Goal: Task Accomplishment & Management: Manage account settings

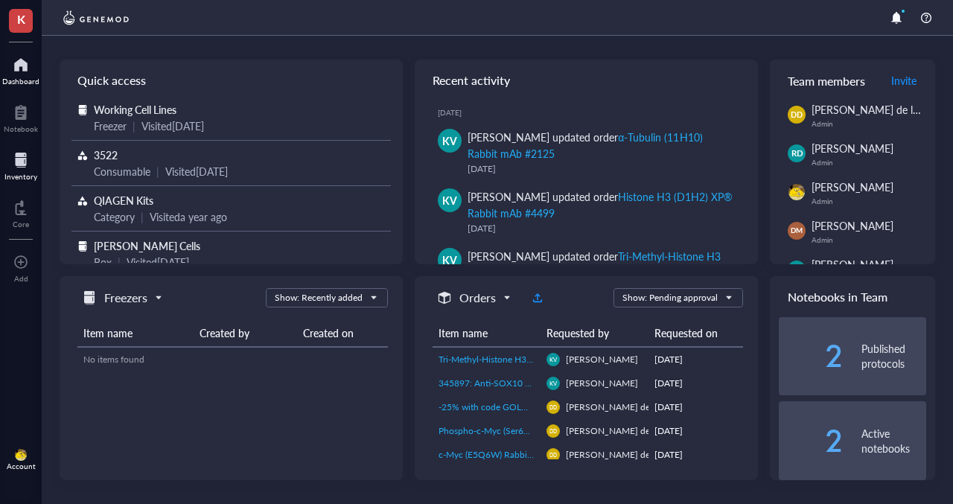
click at [20, 172] on div "Inventory" at bounding box center [20, 176] width 33 height 9
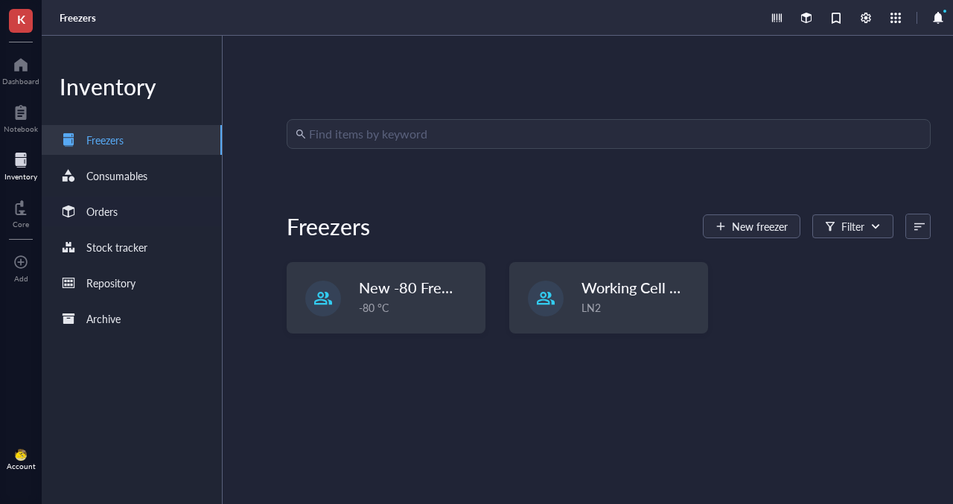
click at [112, 220] on div "Orders" at bounding box center [132, 211] width 180 height 30
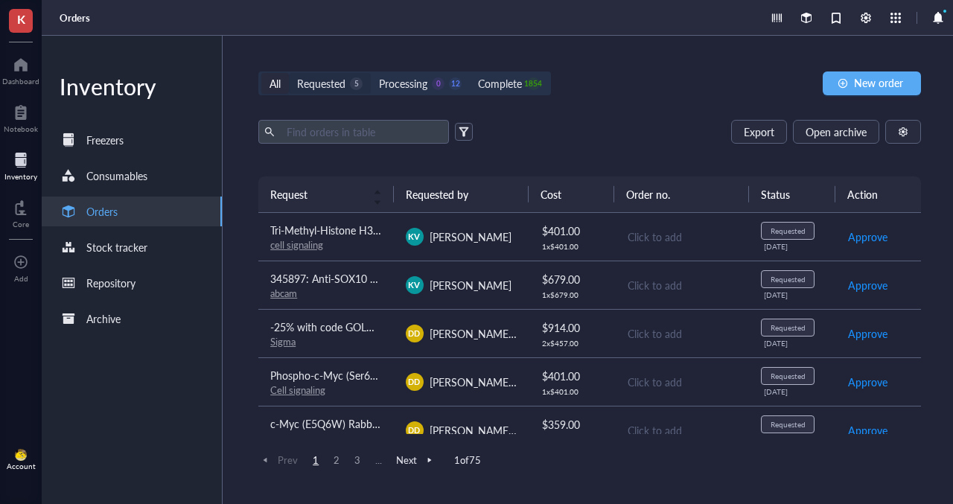
click at [354, 88] on div "5" at bounding box center [356, 83] width 13 height 13
click at [289, 73] on input "Requested 5" at bounding box center [289, 73] width 0 height 0
click at [357, 223] on span "Tri-Methyl-Histone H3 (Lys27) (C36B11) Rabbit mAb #9733" at bounding box center [407, 230] width 275 height 15
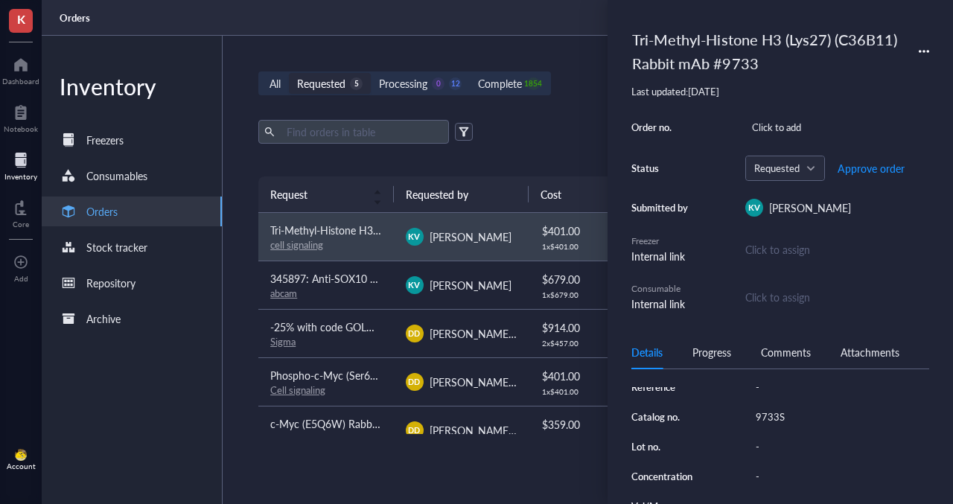
scroll to position [251, 0]
click at [772, 400] on div "9733S" at bounding box center [839, 390] width 180 height 21
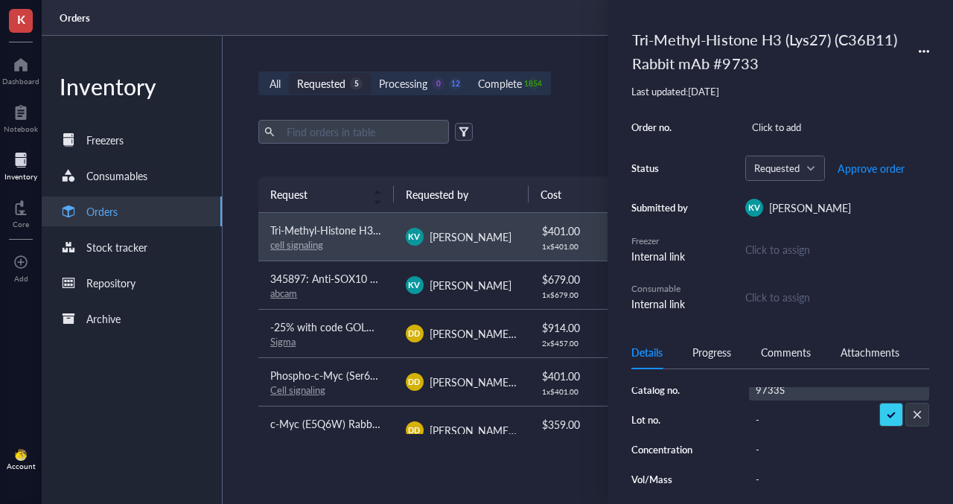
click at [772, 400] on input "9733S" at bounding box center [771, 389] width 45 height 19
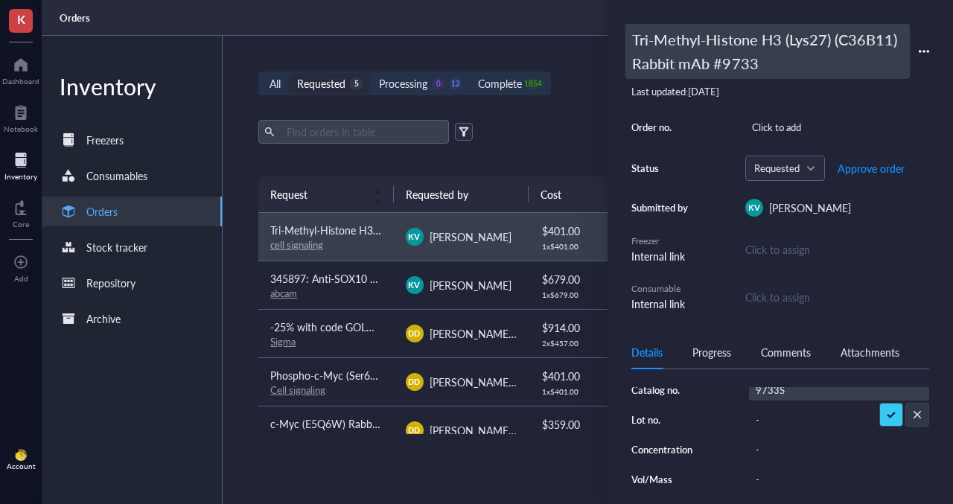
click at [648, 41] on div "Tri-Methyl-Histone H3 (Lys27) (C36B11) Rabbit mAb #9733" at bounding box center [767, 51] width 284 height 55
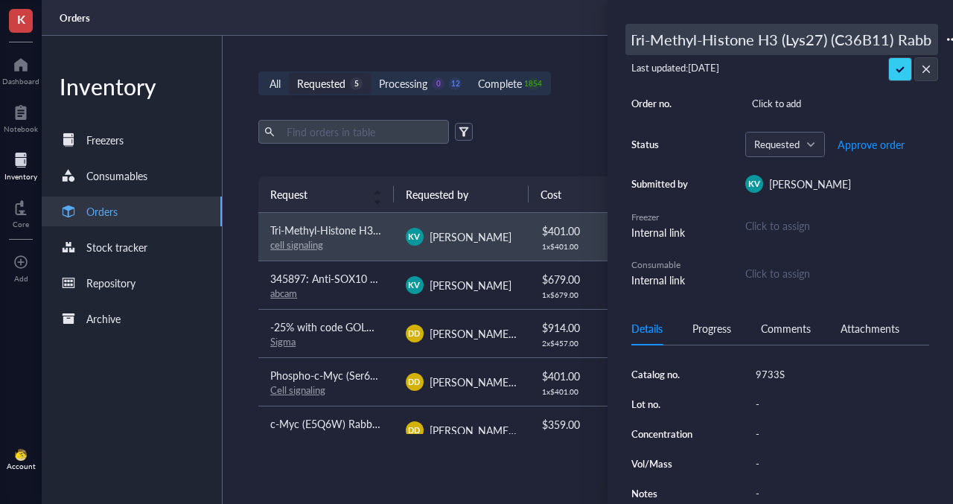
scroll to position [0, 0]
drag, startPoint x: 644, startPoint y: 39, endPoint x: 611, endPoint y: 39, distance: 33.5
click at [611, 39] on div "Tri-Methyl-Histone H3 (Lys27) (C36B11) Rabbit mAb #9733 Last updated: [DATE] Or…" at bounding box center [779, 252] width 345 height 504
click at [636, 44] on input "Tri-Methyl-Histone H3 (Lys27) (C36B11) Rabbit mAb #9733" at bounding box center [781, 40] width 311 height 30
type input "494170: Tri-Methyl-Histone H3 (Lys27) (C36B11) Rabbit mAb #9733"
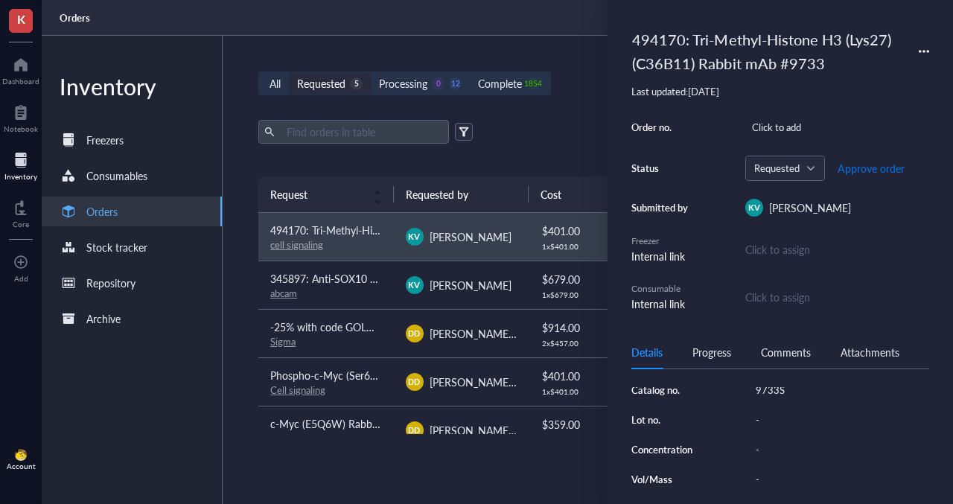
click at [866, 165] on span "Approve order" at bounding box center [870, 168] width 67 height 12
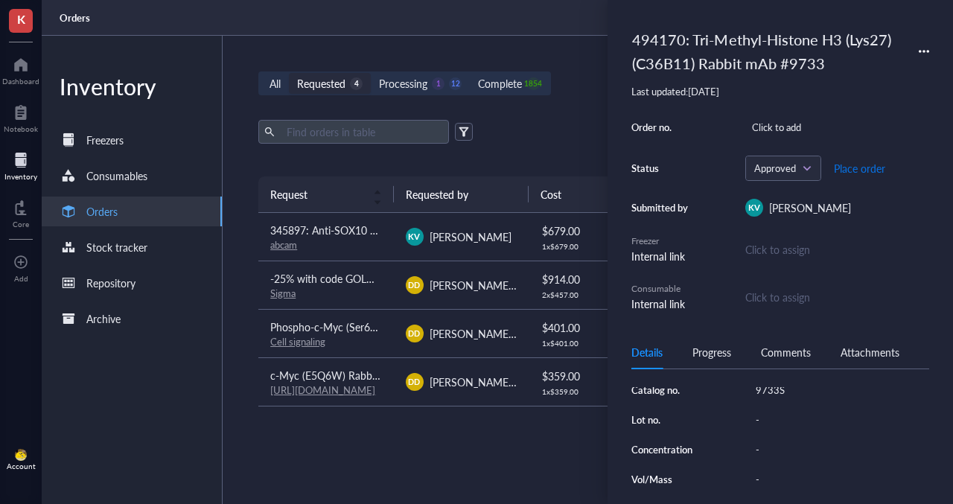
click at [848, 169] on span "Place order" at bounding box center [858, 168] width 51 height 12
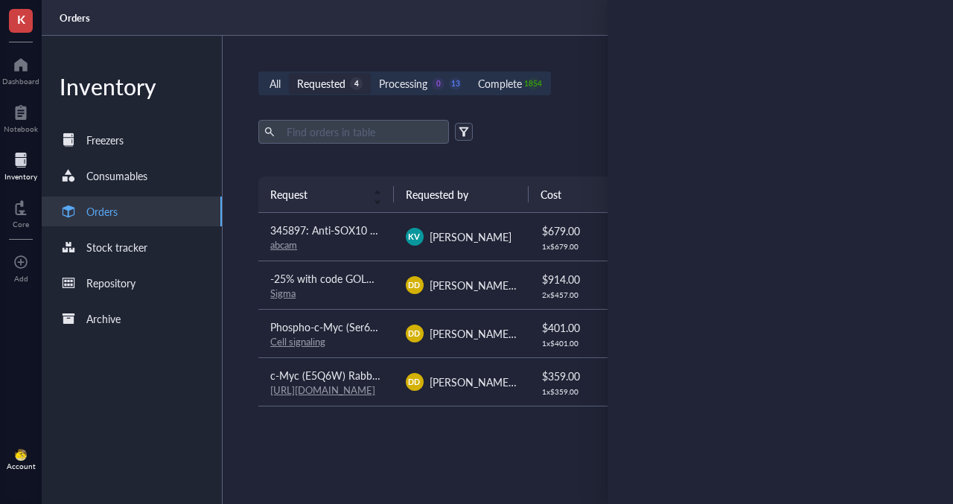
click at [444, 330] on span "[PERSON_NAME] de la [PERSON_NAME]" at bounding box center [524, 333] width 191 height 15
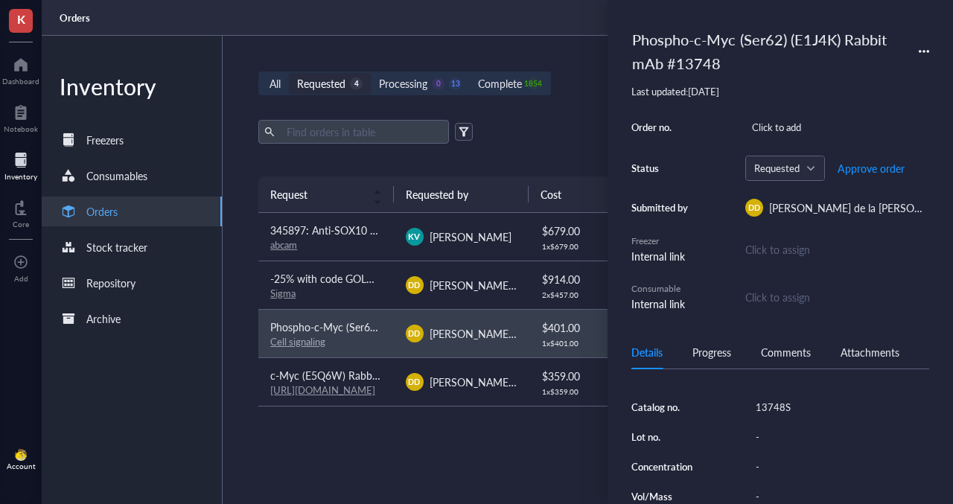
scroll to position [235, 0]
click at [769, 416] on div "13748S" at bounding box center [839, 405] width 180 height 21
click at [769, 415] on input "13748S" at bounding box center [773, 405] width 48 height 19
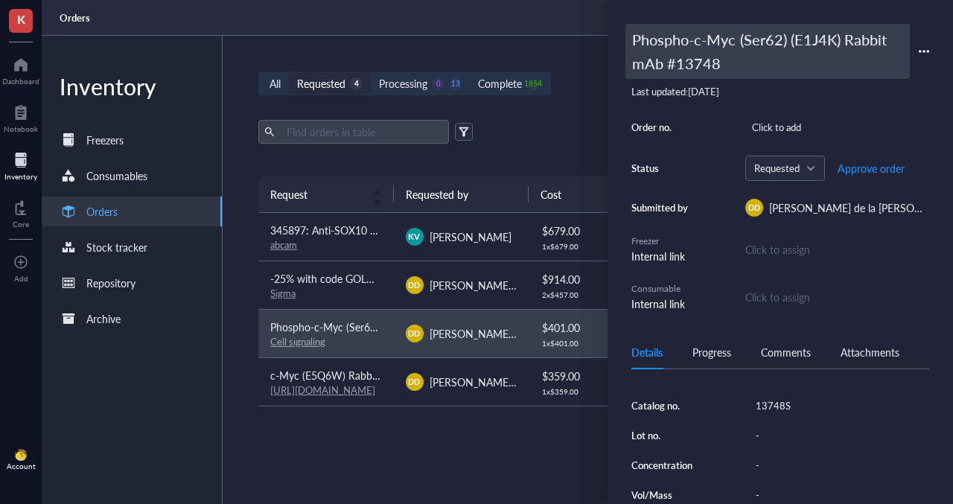
click at [644, 45] on div "Phospho-c-Myc (Ser62) (E1J4K) Rabbit mAb #13748" at bounding box center [767, 51] width 284 height 55
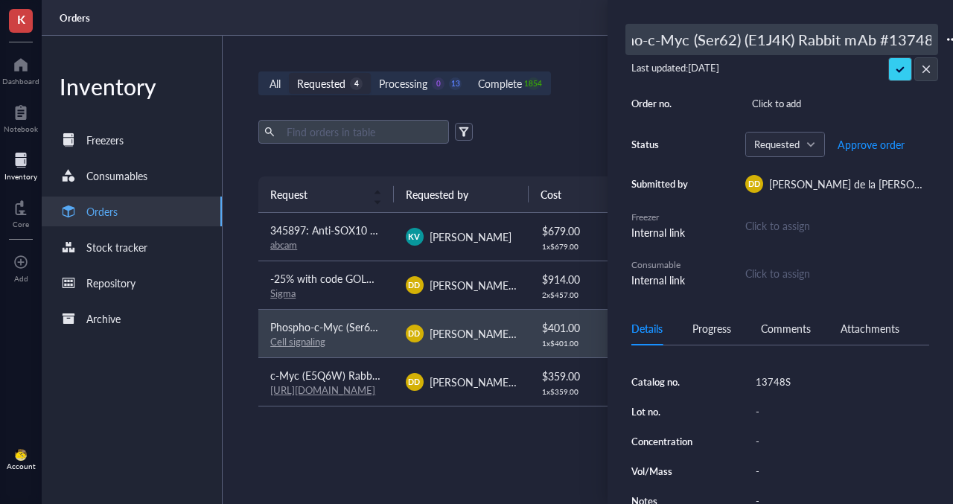
scroll to position [0, 0]
drag, startPoint x: 668, startPoint y: 32, endPoint x: 619, endPoint y: 32, distance: 48.4
click at [619, 32] on div "Phospho-c-Myc (Ser62) (E1J4K) Rabbit mAb #13748 Last updated: [DATE] Order no. …" at bounding box center [779, 252] width 345 height 504
click at [633, 38] on input "Phospho-c-Myc (Ser62) (E1J4K) Rabbit mAb #13748" at bounding box center [781, 40] width 311 height 30
type input "494170: Phospho-c-Myc (Ser62) (E1J4K) Rabbit mAb #13748"
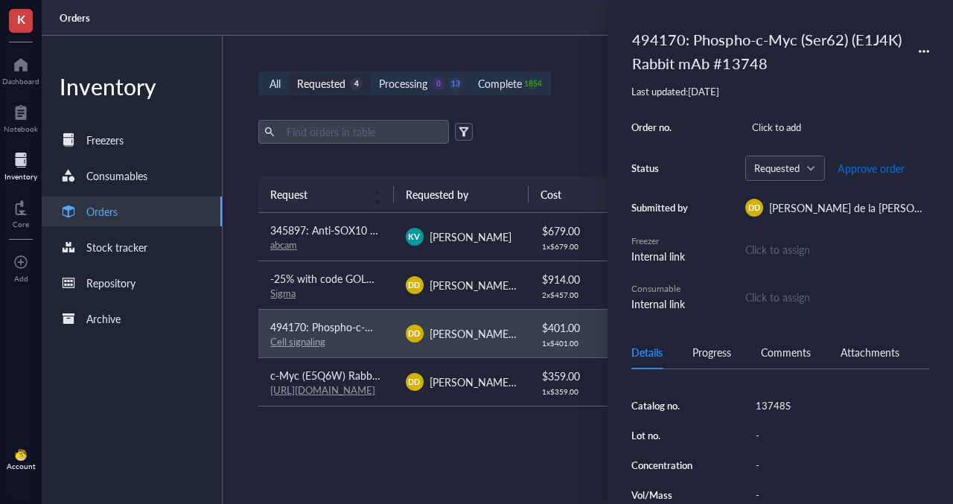
click at [868, 170] on span "Approve order" at bounding box center [870, 168] width 67 height 12
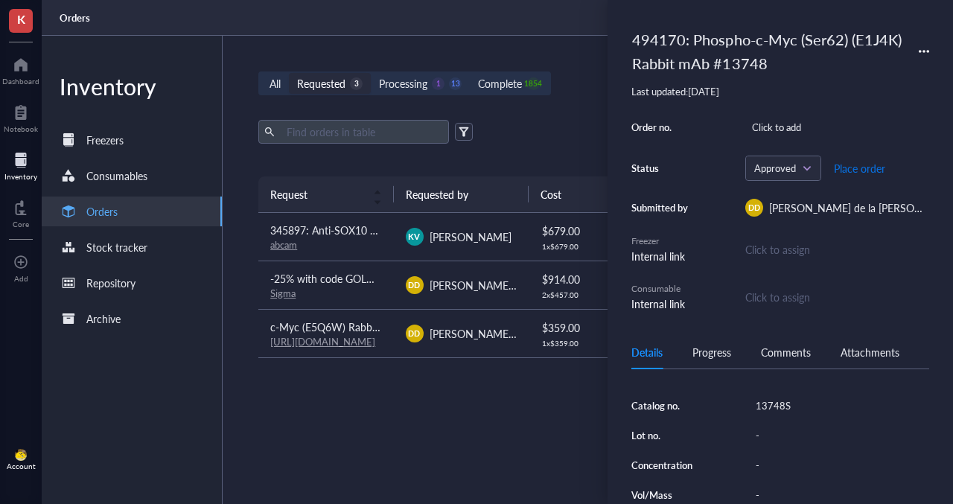
click at [850, 170] on span "Place order" at bounding box center [858, 168] width 51 height 12
click at [497, 336] on span "[PERSON_NAME] de la [PERSON_NAME]" at bounding box center [524, 333] width 191 height 15
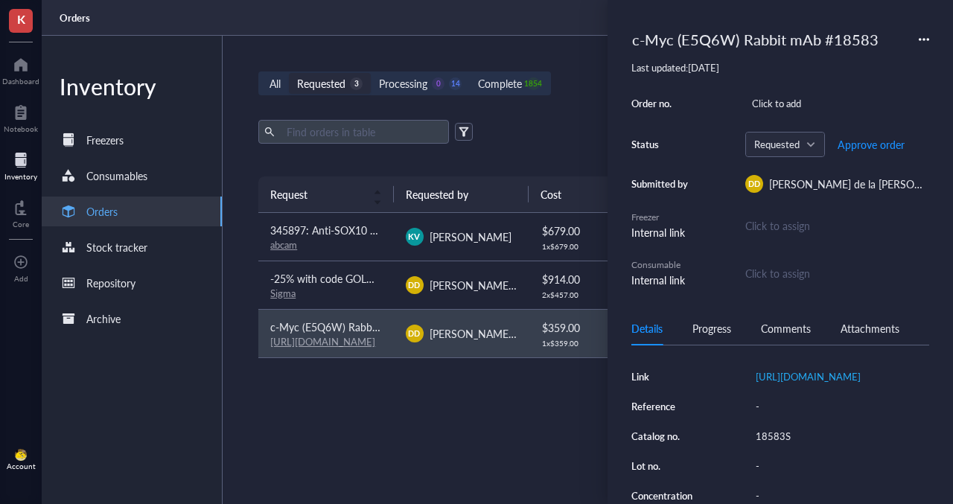
scroll to position [186, 0]
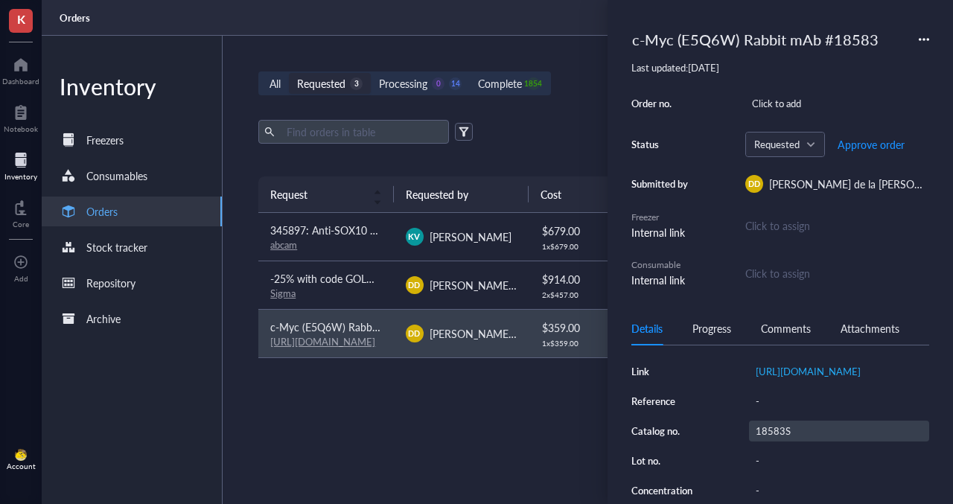
click at [773, 441] on div "18583S" at bounding box center [839, 430] width 180 height 21
click at [773, 441] on input "18583S" at bounding box center [773, 430] width 48 height 19
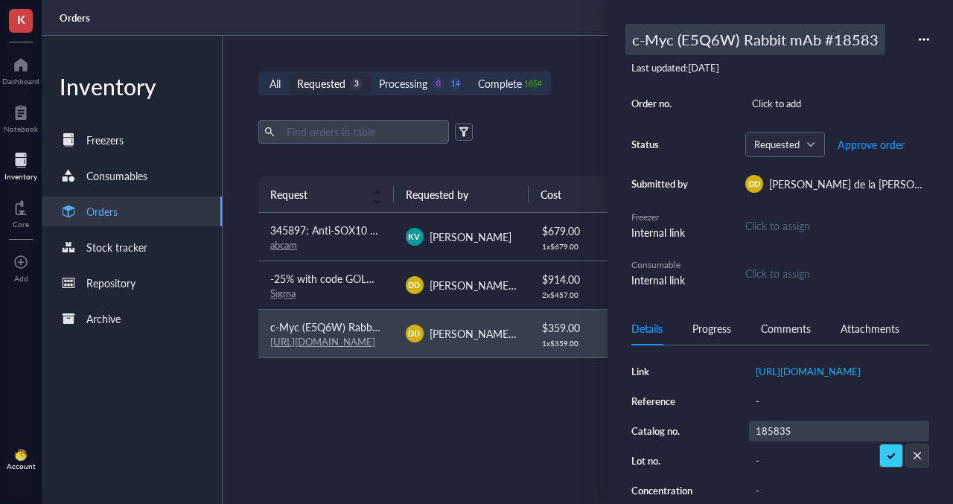
click at [685, 50] on div "c-Myc (E5Q6W) Rabbit mAb #18583" at bounding box center [755, 39] width 260 height 31
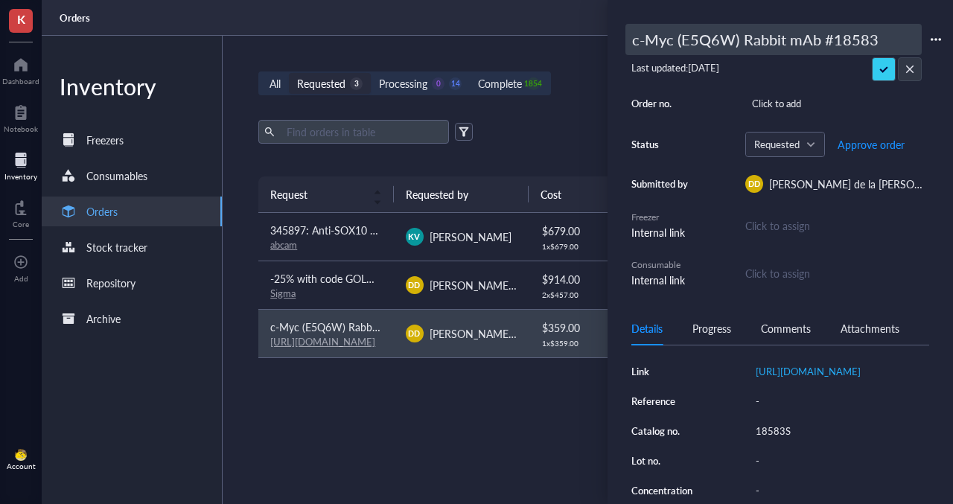
click at [630, 42] on input "c-Myc (E5Q6W) Rabbit mAb #18583" at bounding box center [773, 40] width 295 height 30
type input "494170: c-Myc (E5Q6W) Rabbit mAb #18583"
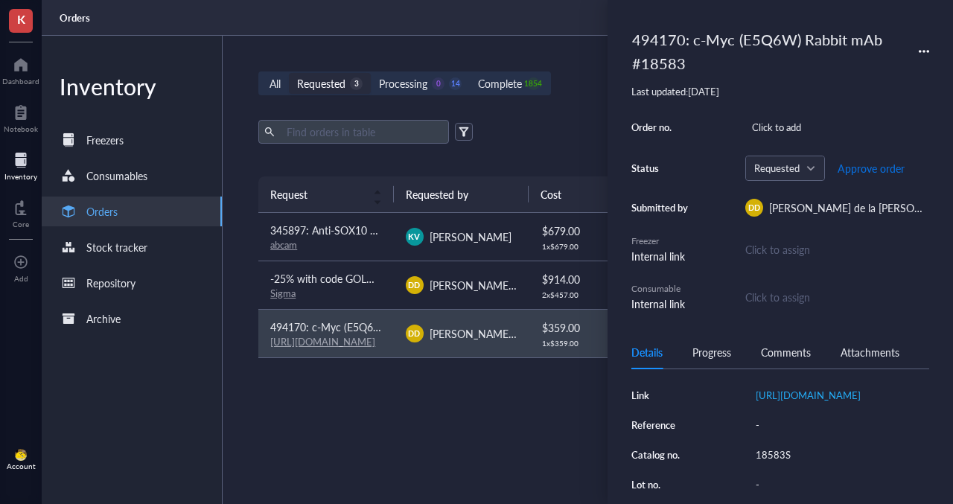
click at [848, 169] on span "Approve order" at bounding box center [870, 168] width 67 height 12
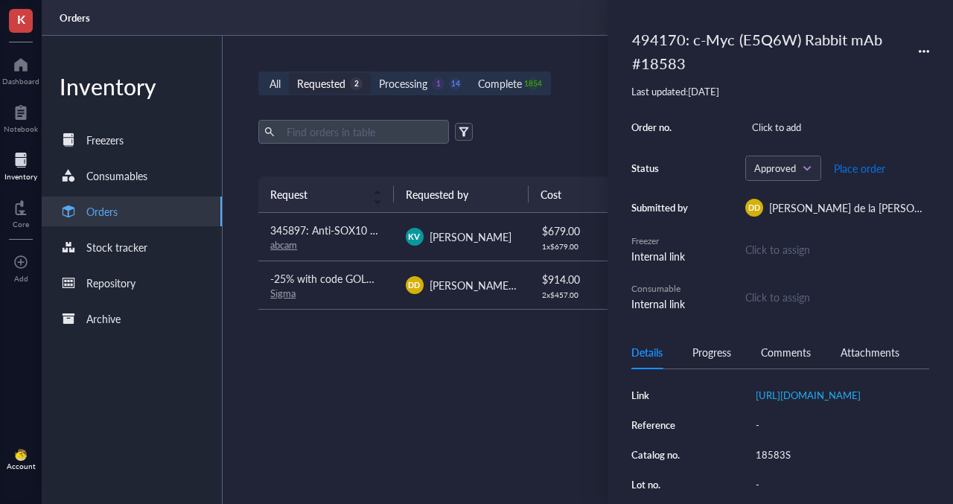
click at [859, 168] on span "Place order" at bounding box center [858, 168] width 51 height 12
click at [374, 292] on div "Sigma" at bounding box center [325, 293] width 111 height 13
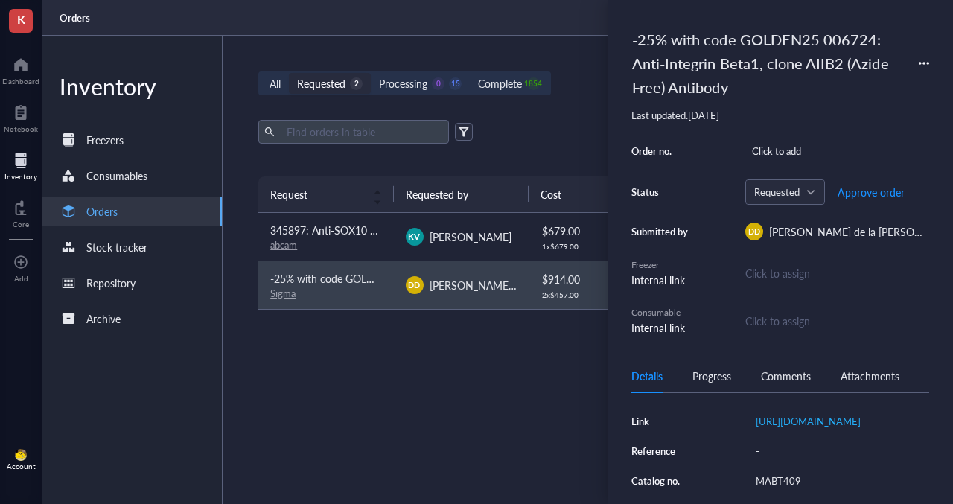
scroll to position [213, 0]
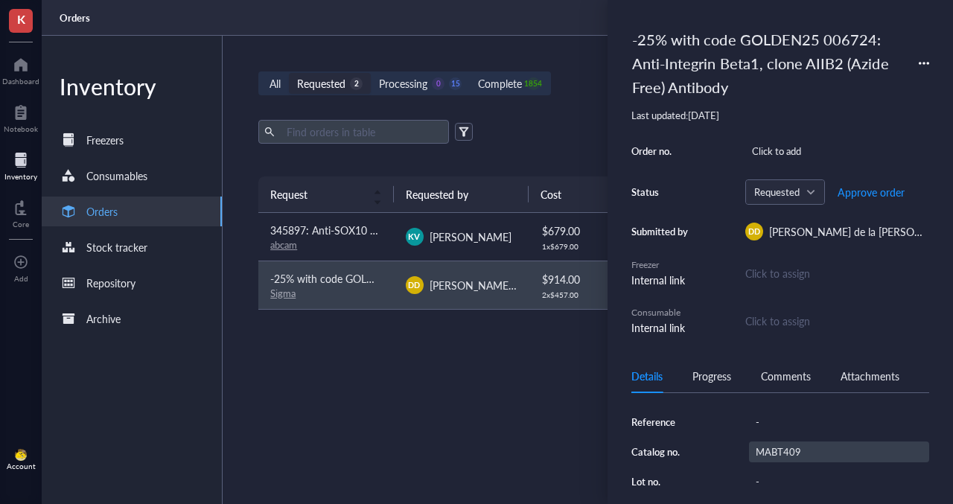
click at [778, 462] on div "MABT409" at bounding box center [839, 451] width 180 height 21
click at [777, 461] on input "MABT409" at bounding box center [776, 451] width 54 height 19
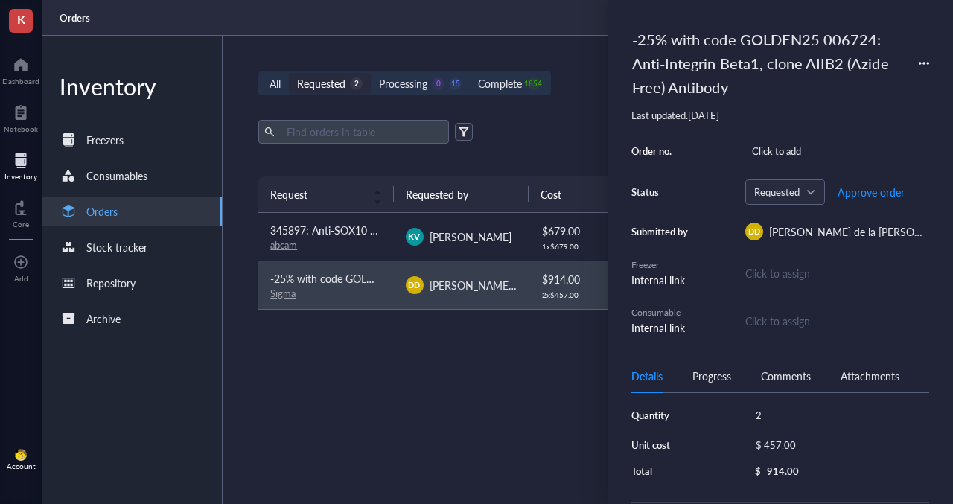
scroll to position [38, 0]
click at [775, 449] on div "$ 457.00" at bounding box center [836, 445] width 174 height 21
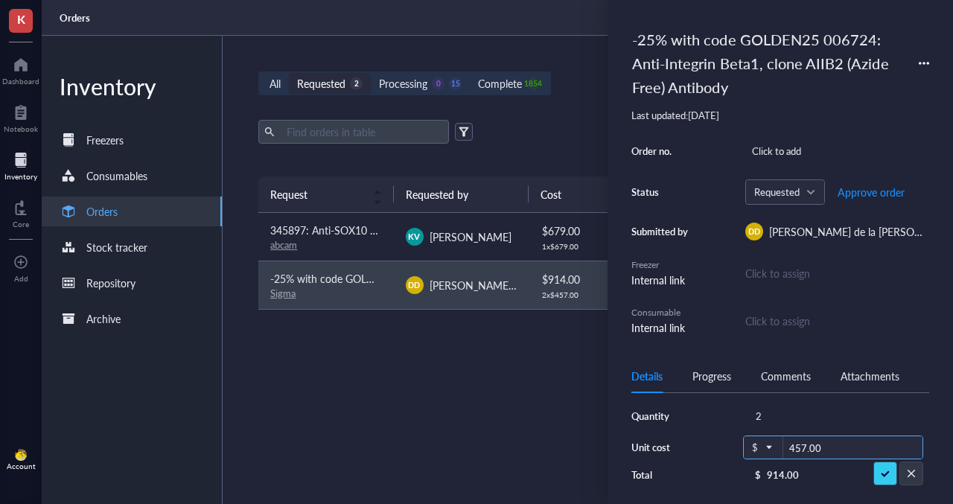
click at [804, 448] on input "457.00" at bounding box center [852, 448] width 139 height 24
type input "434.15"
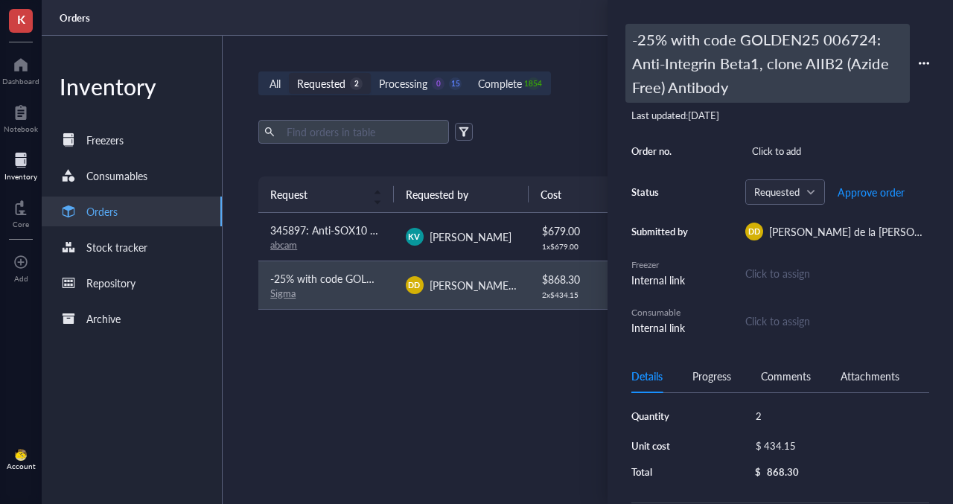
click at [761, 42] on div "-25% with code GOLDEN25 006724: Anti-Integrin Beta1, clone AIIB2 (Azide Free) A…" at bounding box center [767, 63] width 284 height 79
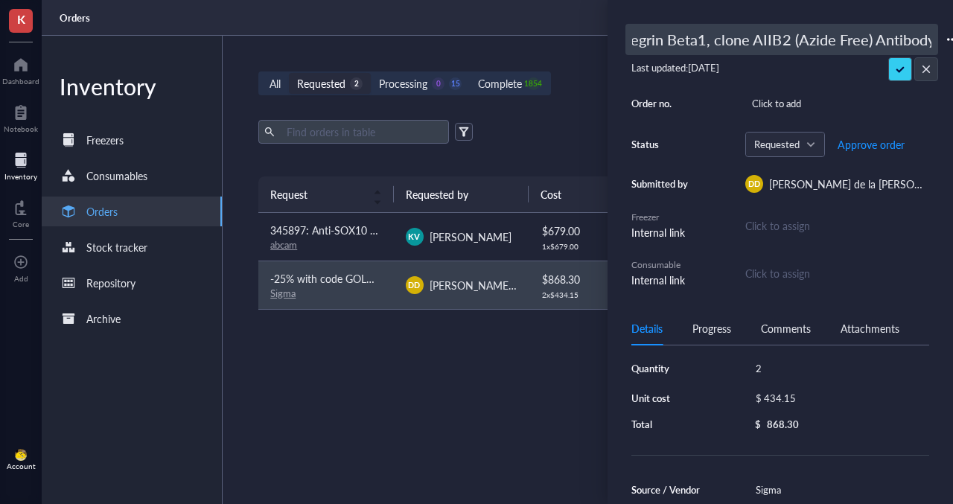
scroll to position [0, 112]
drag, startPoint x: 690, startPoint y: 42, endPoint x: 592, endPoint y: 39, distance: 97.6
click at [592, 39] on div "K Dashboard Notebook Inventory Core To pick up a draggable item, press the spac…" at bounding box center [476, 252] width 953 height 504
click at [836, 39] on input "-25% with code GOLDEN25 006724: Anti-Integrin Beta1, clone AIIB2 (Azide Free) A…" at bounding box center [781, 40] width 311 height 30
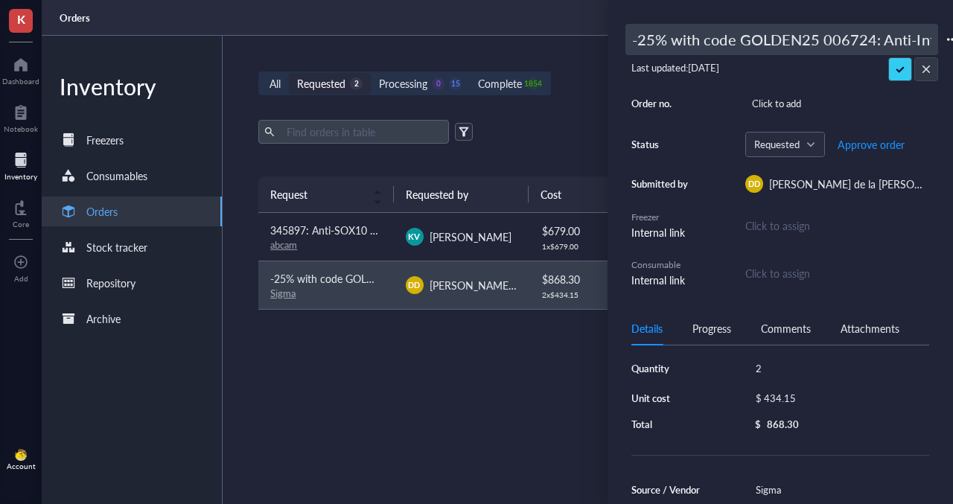
click at [836, 39] on input "-25% with code GOLDEN25 006724: Anti-Integrin Beta1, clone AIIB2 (Azide Free) A…" at bounding box center [781, 40] width 311 height 30
type input "-25% with code GOLDEN25 494170: Anti-Integrin Beta1, clone AIIB2 (Azide Free) A…"
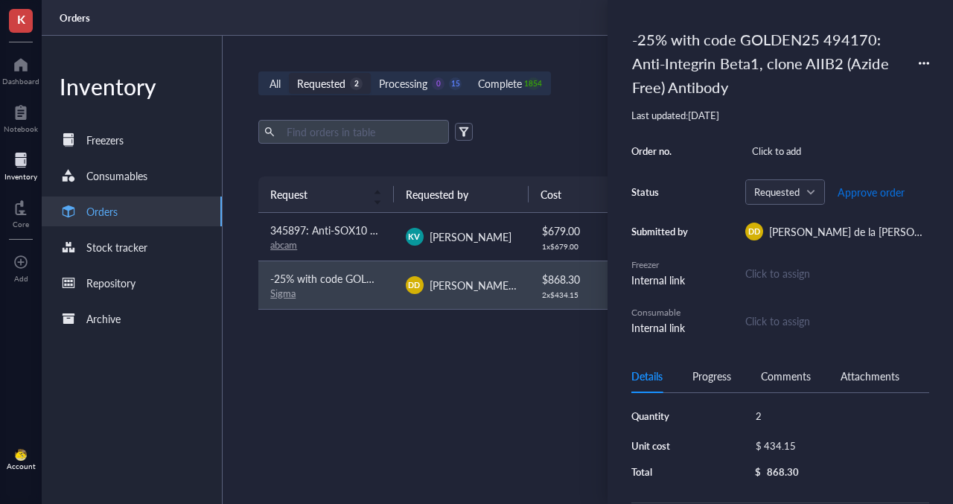
click at [870, 192] on span "Approve order" at bounding box center [870, 192] width 67 height 12
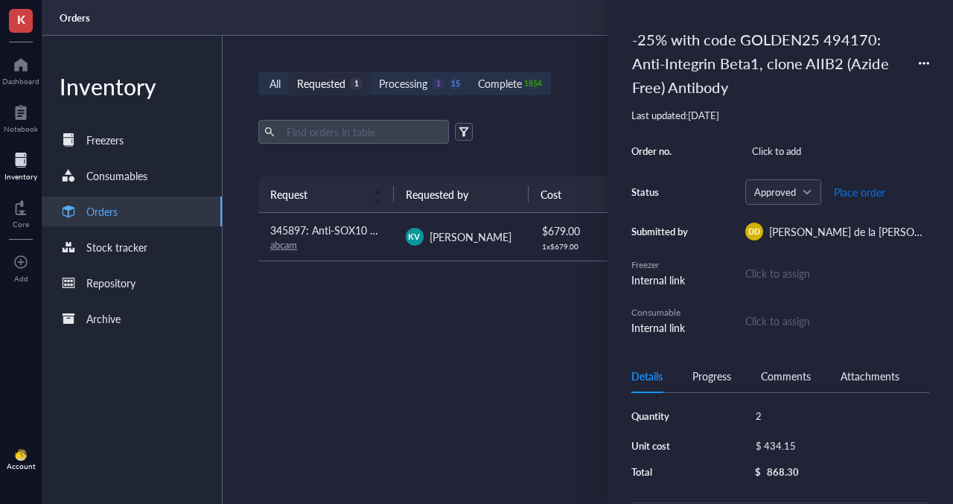
click at [860, 199] on button "Place order" at bounding box center [859, 192] width 53 height 24
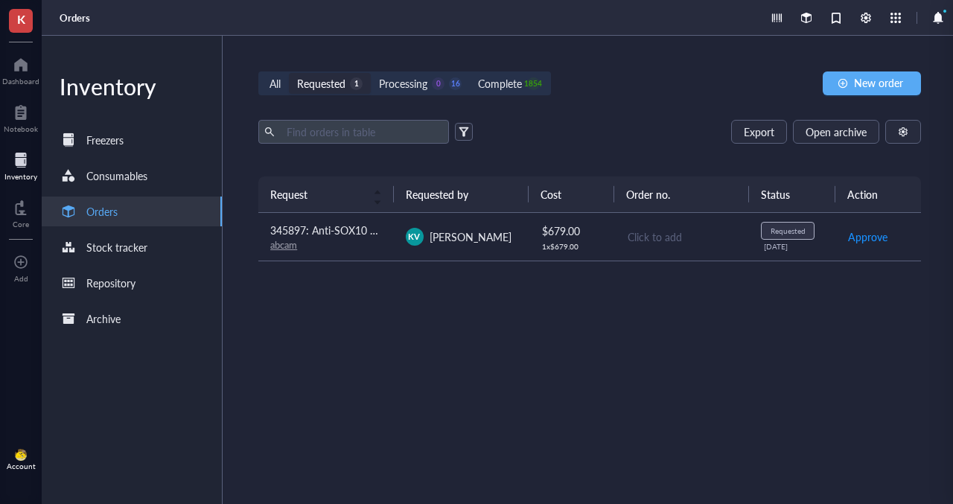
click at [533, 242] on td "$ 679.00 1 x $ 679.00" at bounding box center [571, 237] width 86 height 48
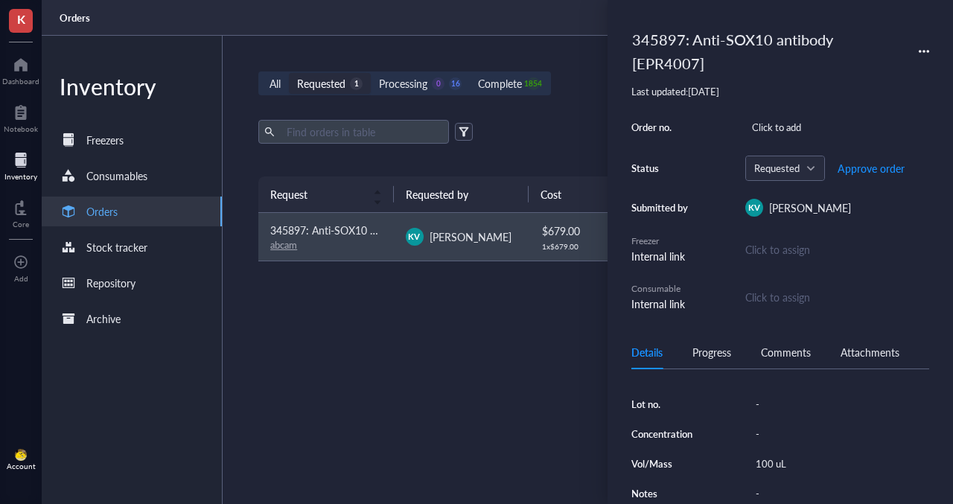
scroll to position [326, 0]
click at [775, 385] on div "ab155279" at bounding box center [839, 374] width 180 height 21
click at [779, 384] on input "ab155279" at bounding box center [779, 374] width 60 height 19
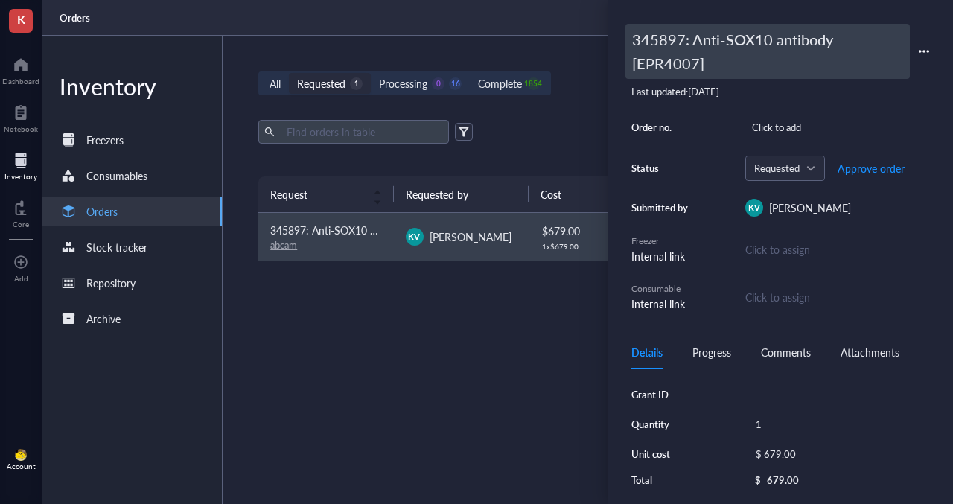
click at [655, 42] on div "345897: Anti-SOX10 antibody [EPR4007]" at bounding box center [767, 51] width 284 height 55
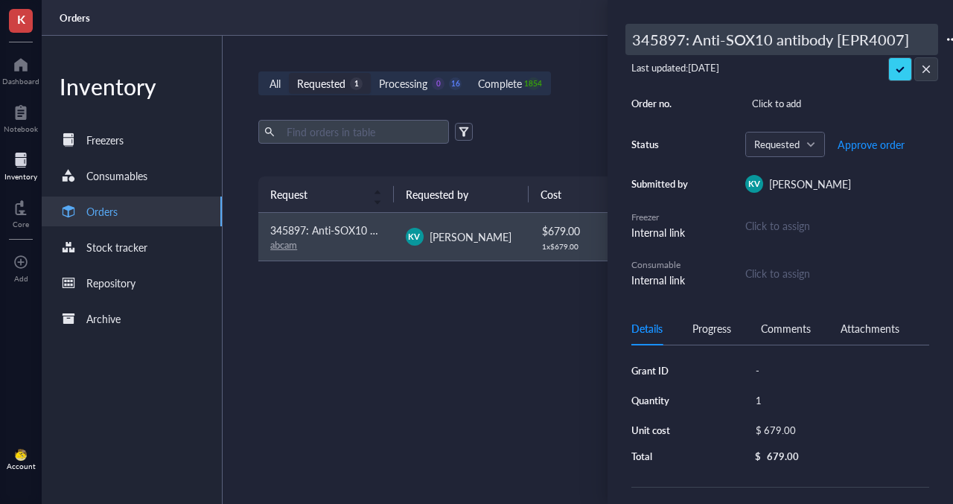
click at [682, 40] on input "345897: Anti-SOX10 antibody [EPR4007]" at bounding box center [781, 40] width 311 height 30
click at [663, 40] on input "345897: Anti-SOX10 antibody [EPR4007]" at bounding box center [781, 40] width 311 height 30
type input "494170: Anti-SOX10 antibody [EPR4007]"
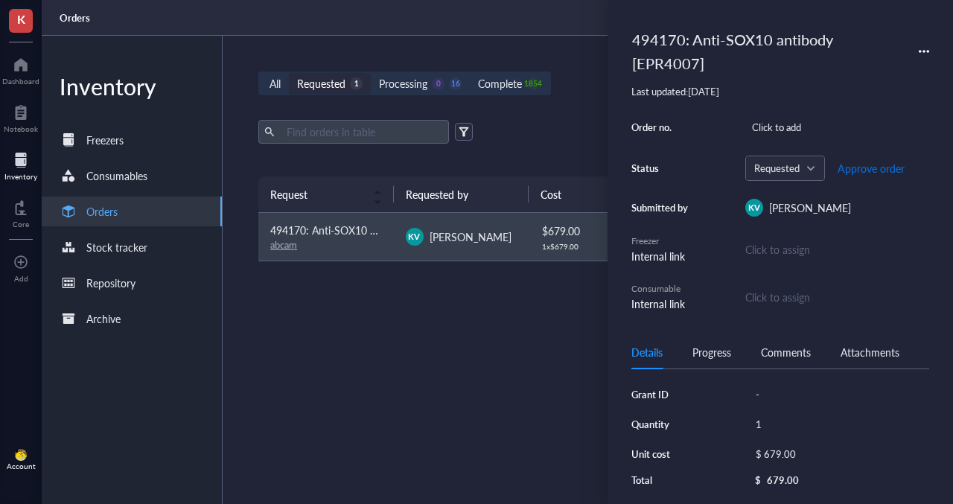
click at [845, 169] on span "Approve order" at bounding box center [870, 168] width 67 height 12
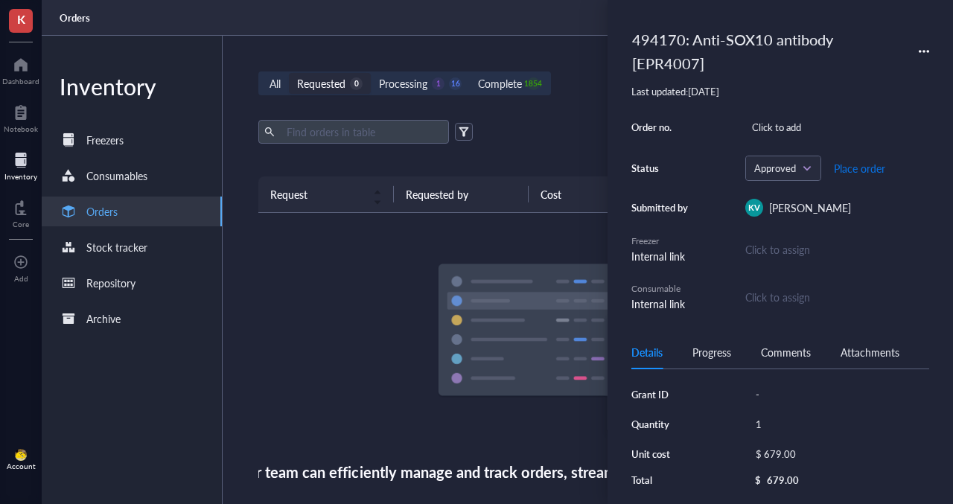
click at [846, 170] on span "Place order" at bounding box center [858, 168] width 51 height 12
click at [569, 121] on div "Export Open archive" at bounding box center [589, 132] width 662 height 24
